Goal: Complete application form

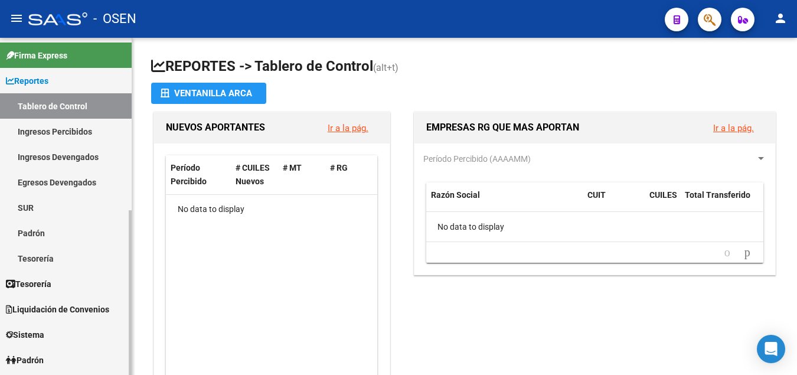
click at [62, 309] on span "Liquidación de Convenios" at bounding box center [57, 309] width 103 height 13
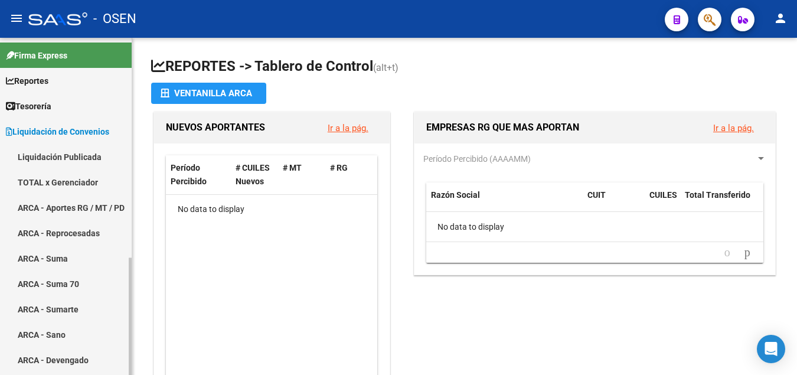
click at [53, 161] on link "Liquidación Publicada" at bounding box center [66, 156] width 132 height 25
click at [53, 159] on link "Liquidación Publicada" at bounding box center [66, 156] width 132 height 25
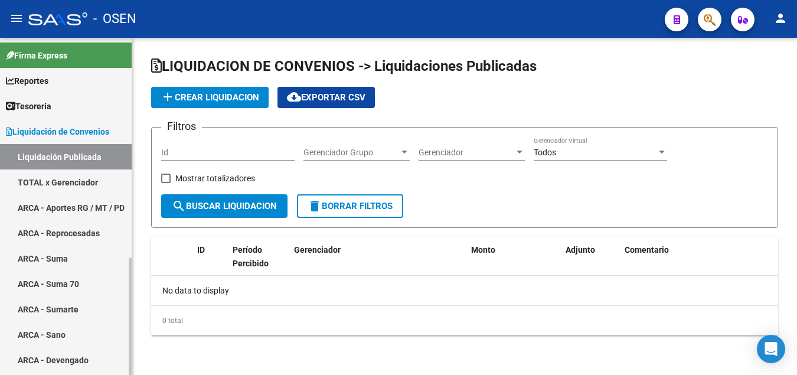
checkbox input "true"
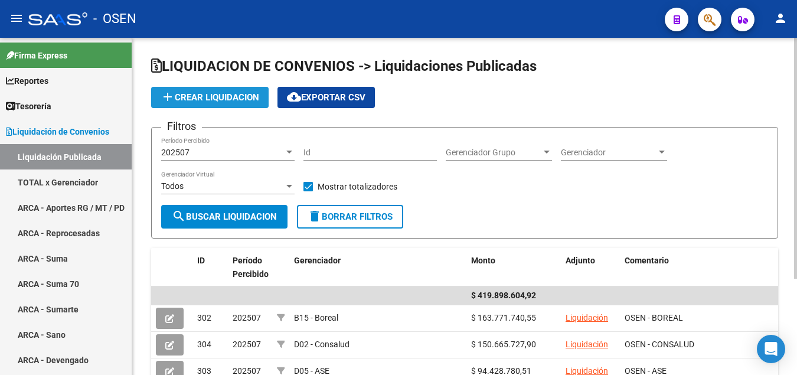
click at [209, 94] on span "add Crear Liquidacion" at bounding box center [210, 97] width 99 height 11
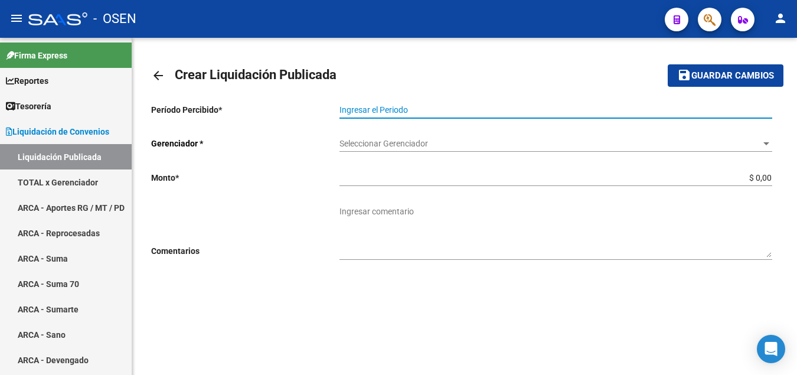
click at [376, 107] on input "Ingresar el Periodo" at bounding box center [555, 110] width 433 height 10
type input "202507"
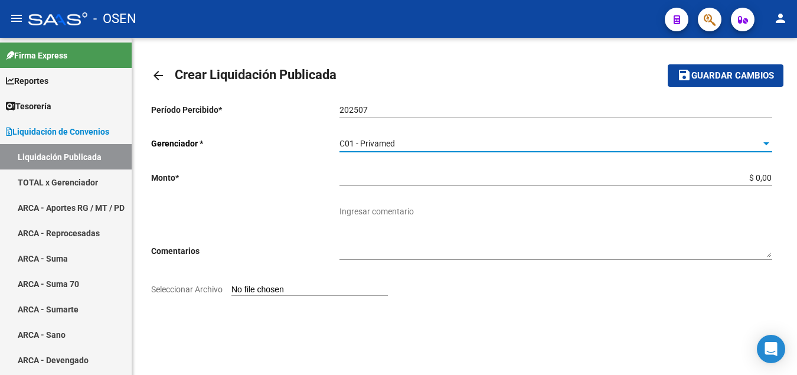
click at [263, 290] on input "Seleccionar Archivo" at bounding box center [309, 289] width 156 height 11
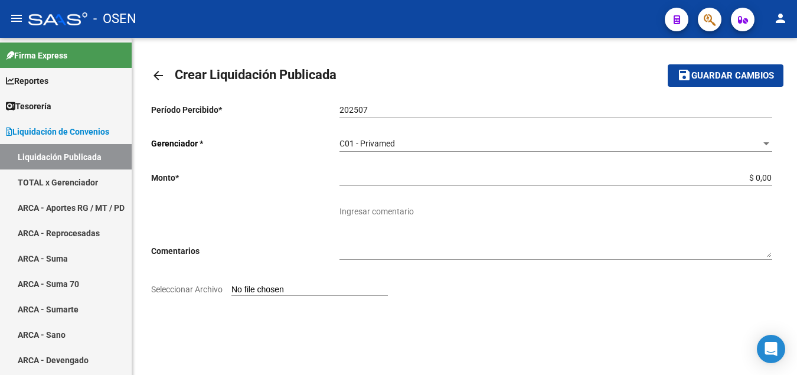
type input "C:\fakepath\Liquidador OSEN - Privamed 202507.pdf"
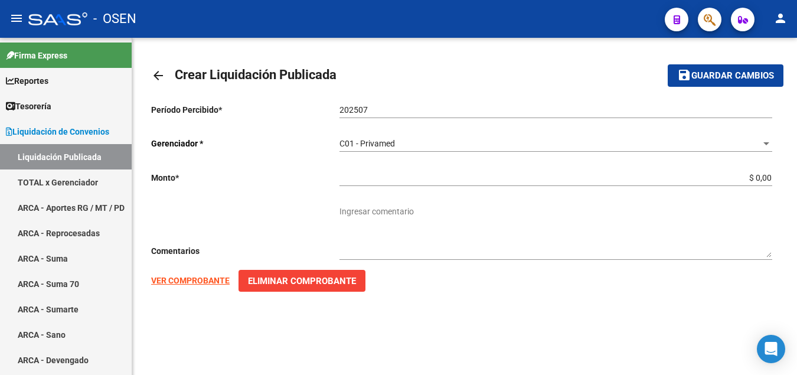
click at [184, 281] on strong "VER COMPROBANTE" at bounding box center [190, 280] width 78 height 9
drag, startPoint x: 766, startPoint y: 174, endPoint x: 774, endPoint y: 172, distance: 7.9
click at [772, 173] on input "$ 0,00" at bounding box center [555, 178] width 433 height 10
paste input "-$3.403.494,15"
type input "-$ 3.403.494,15"
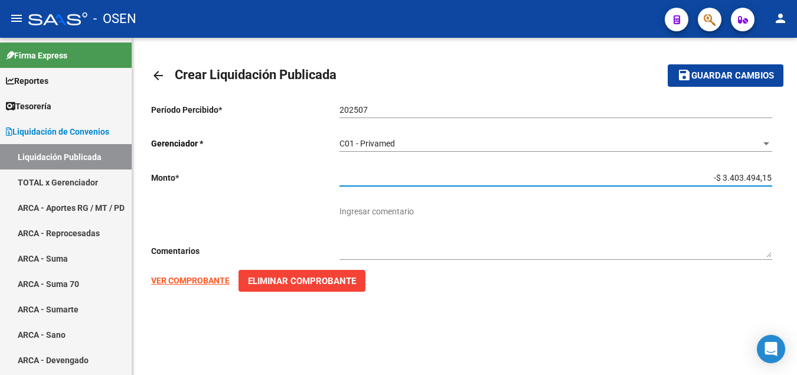
click at [356, 208] on textarea "Ingresar comentario" at bounding box center [555, 231] width 433 height 52
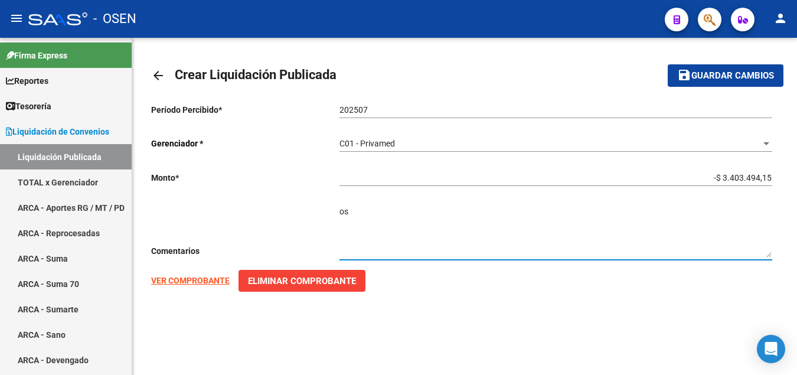
type textarea "o"
type textarea "OSEN - PRIVAMED"
click at [720, 80] on span "Guardar cambios" at bounding box center [732, 76] width 83 height 11
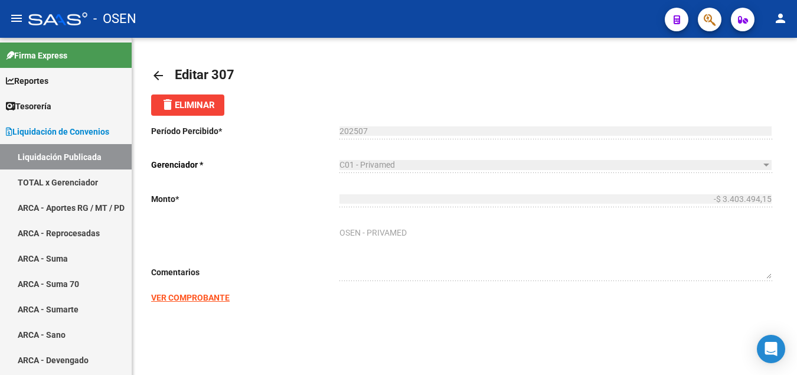
click at [162, 78] on mat-icon "arrow_back" at bounding box center [158, 75] width 14 height 14
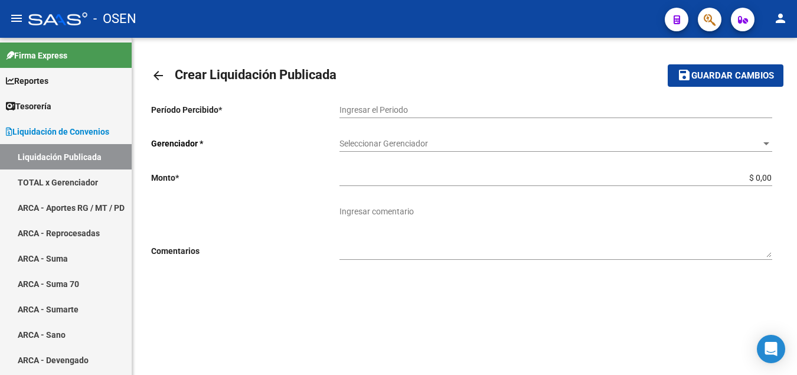
click at [162, 78] on mat-icon "arrow_back" at bounding box center [158, 75] width 14 height 14
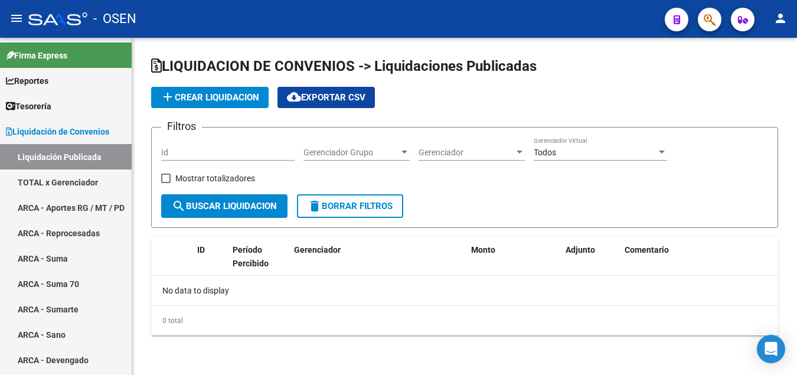
checkbox input "true"
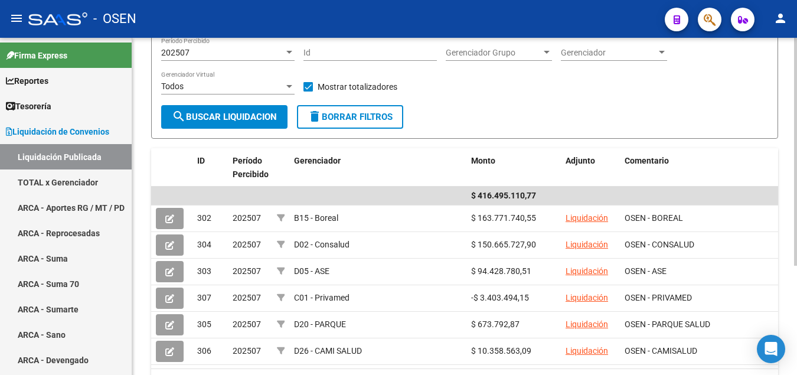
scroll to position [161, 0]
